Goal: Book appointment/travel/reservation

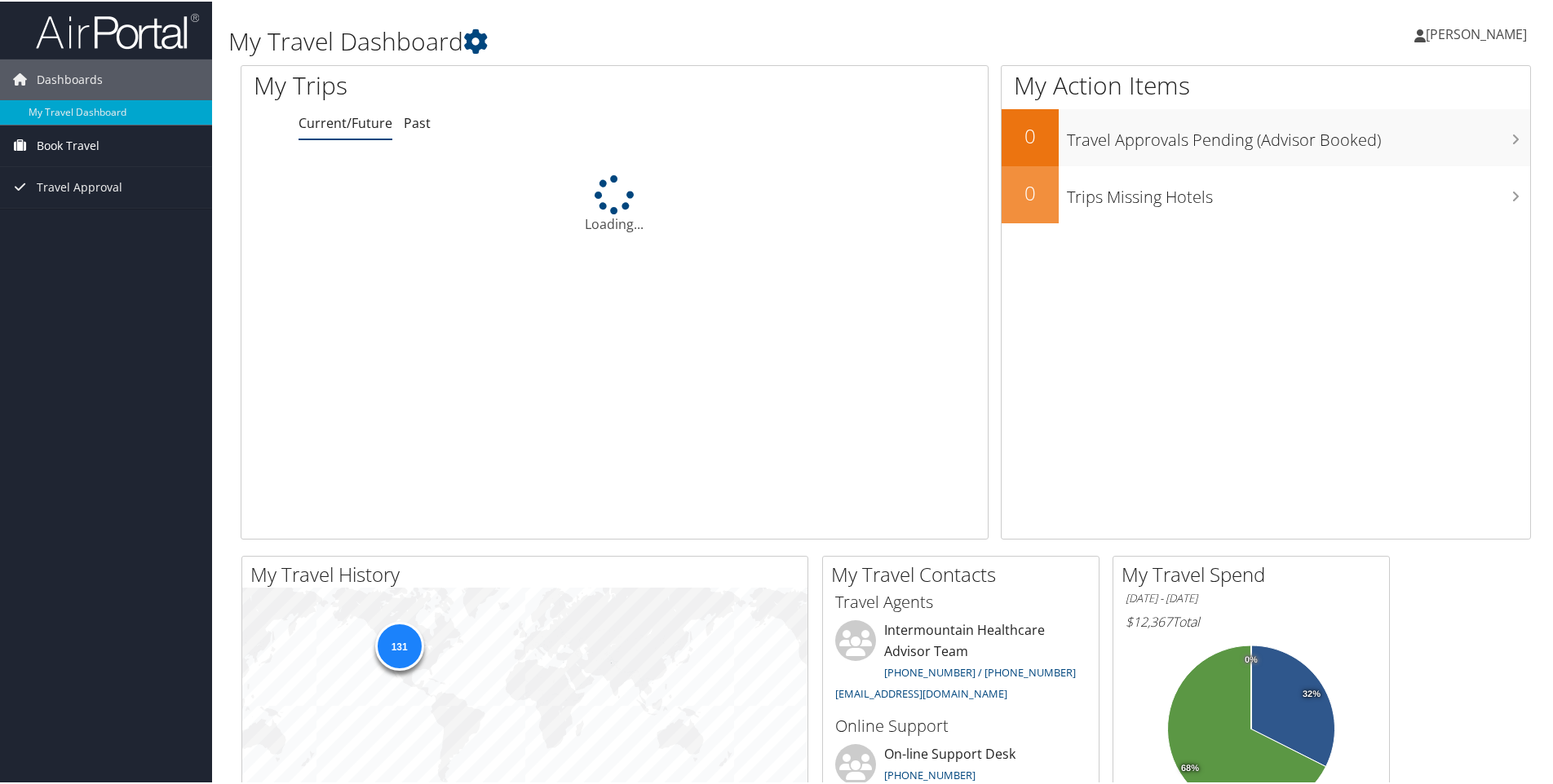
click at [73, 149] on span "Book Travel" at bounding box center [68, 144] width 63 height 41
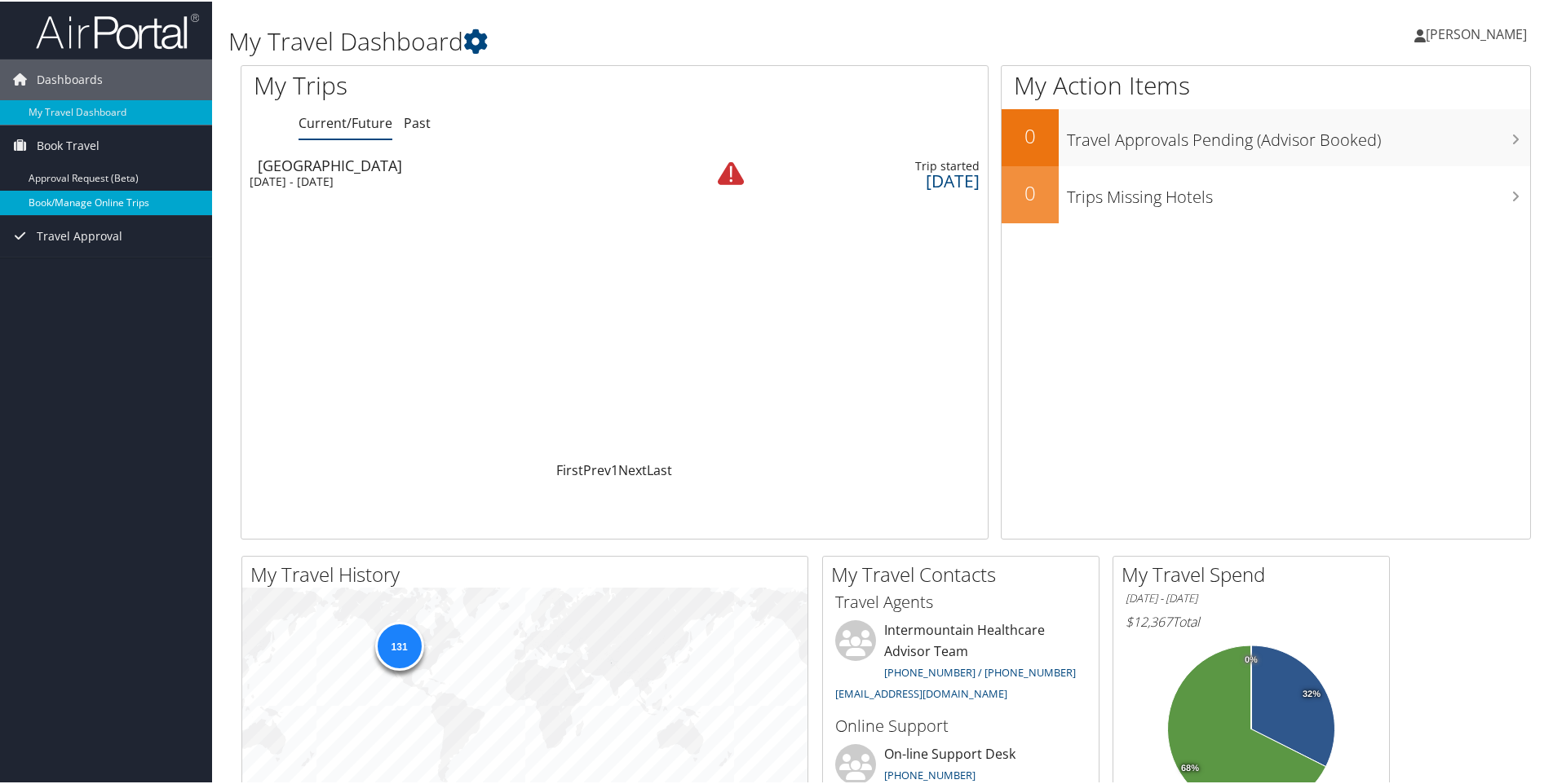
click at [80, 204] on link "Book/Manage Online Trips" at bounding box center [106, 201] width 212 height 25
